Goal: Task Accomplishment & Management: Manage account settings

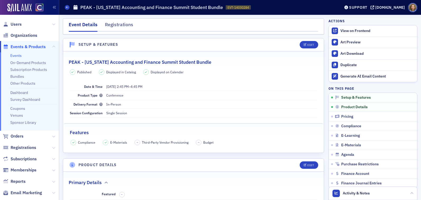
click at [21, 54] on link "Events" at bounding box center [15, 55] width 11 height 5
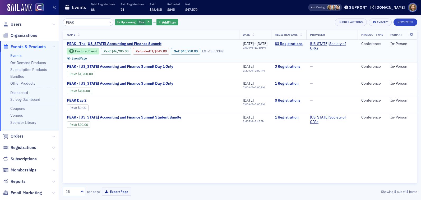
type input "PEAK"
click at [296, 42] on link "83 Registrations" at bounding box center [289, 44] width 28 height 5
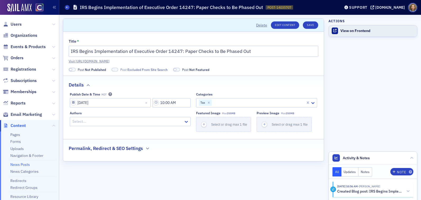
click at [351, 31] on div "View on Frontend" at bounding box center [378, 31] width 74 height 5
click at [311, 23] on button "Save" at bounding box center [310, 24] width 15 height 7
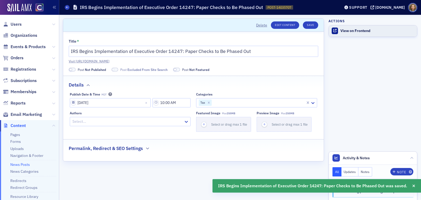
click at [355, 33] on div "View on Frontend" at bounding box center [378, 31] width 74 height 5
